Goal: Use online tool/utility: Utilize a website feature to perform a specific function

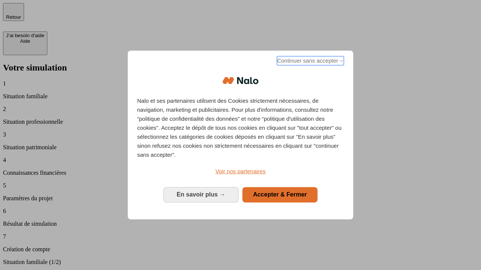
click at [310, 62] on span "Continuer sans accepter →" at bounding box center [310, 60] width 67 height 9
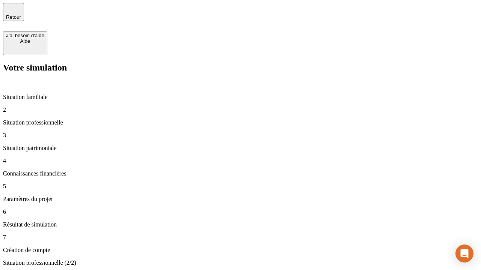
type input "70 000"
type input "1 000"
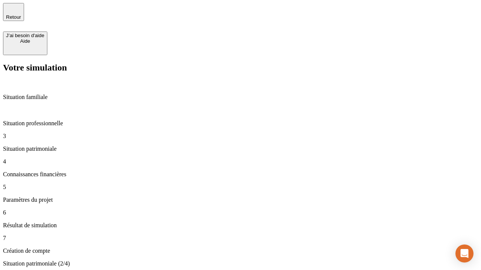
type input "800"
type input "6"
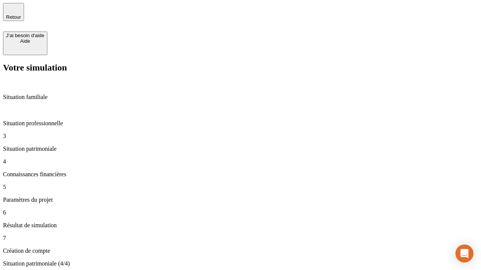
type input "400"
type input "3"
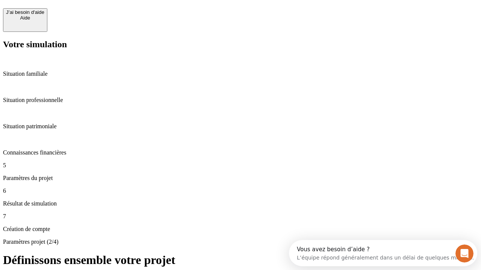
scroll to position [14, 0]
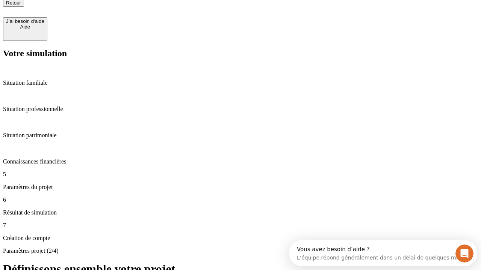
type input "35"
type input "500"
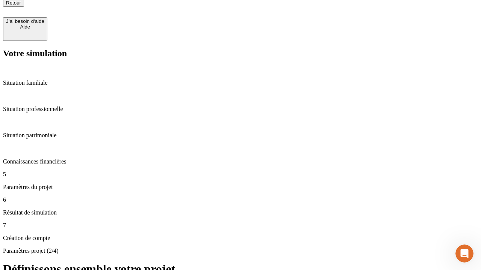
type input "640"
